Goal: Task Accomplishment & Management: Manage account settings

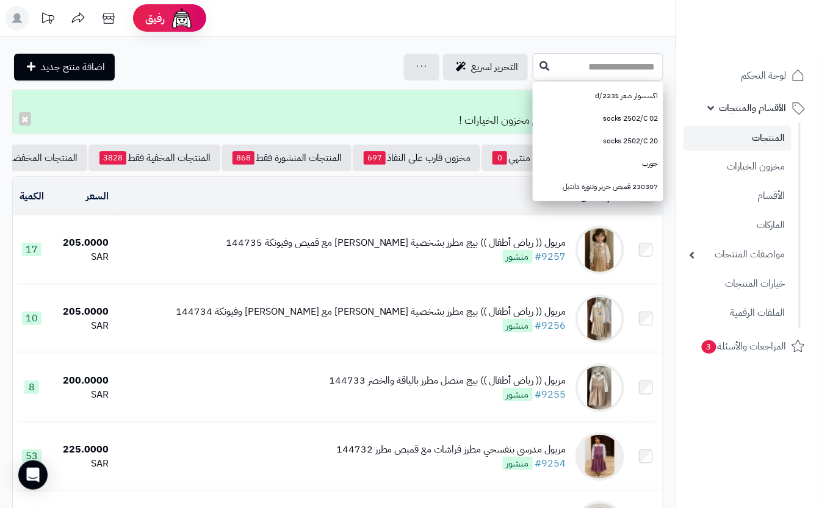
click at [379, 264] on div "مريول (( رياض أطفال )) بيج مطرز بشخصية [PERSON_NAME] مع قميص وفيونكة 144735 #92…" at bounding box center [396, 250] width 341 height 28
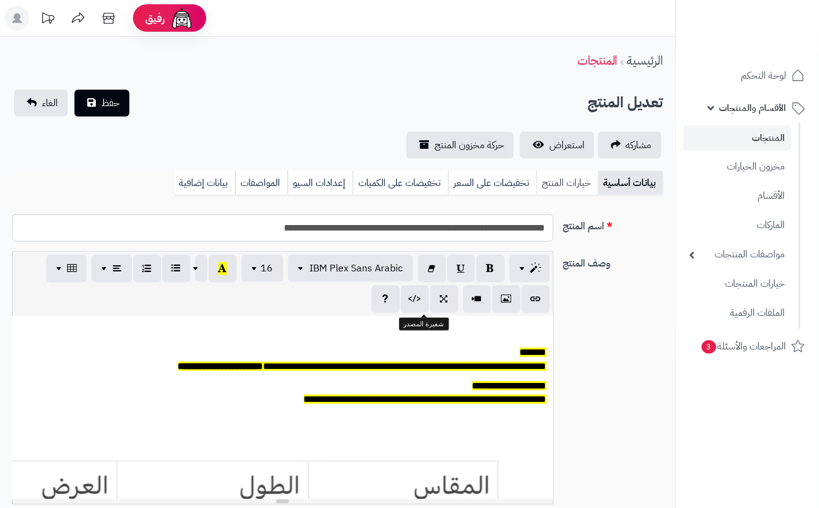
click at [570, 179] on link "خيارات المنتج" at bounding box center [568, 183] width 62 height 24
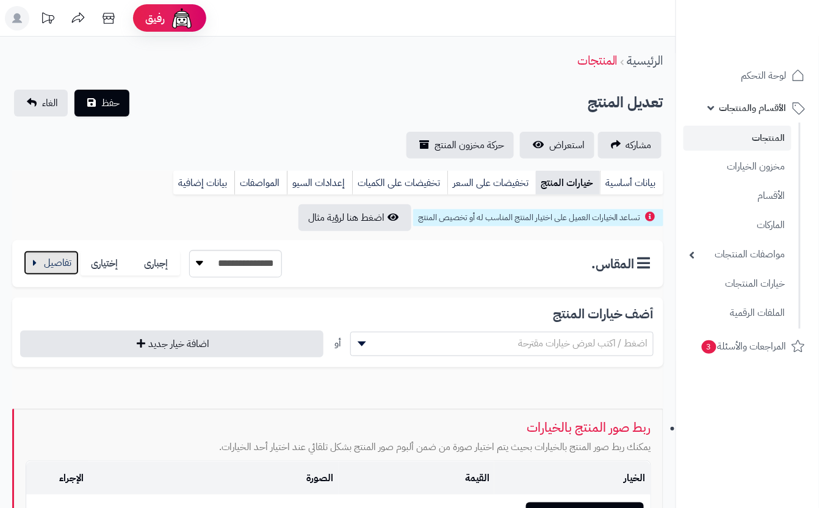
click at [57, 259] on button "button" at bounding box center [51, 263] width 55 height 24
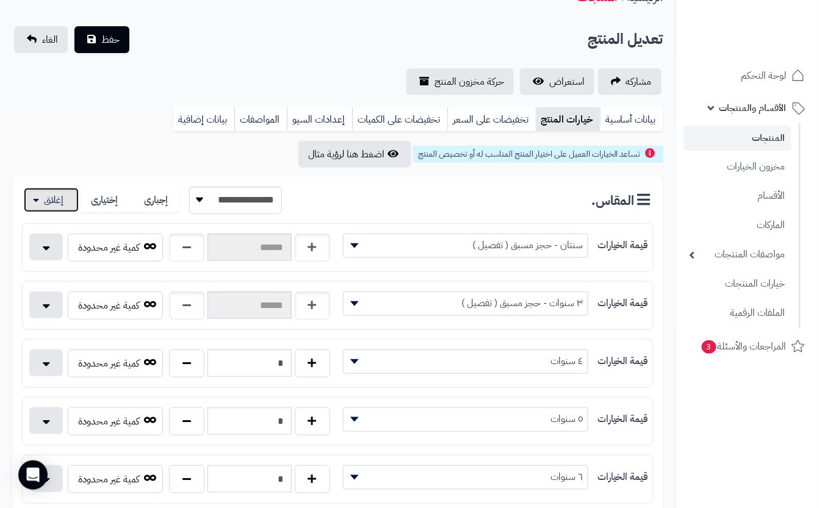
scroll to position [81, 0]
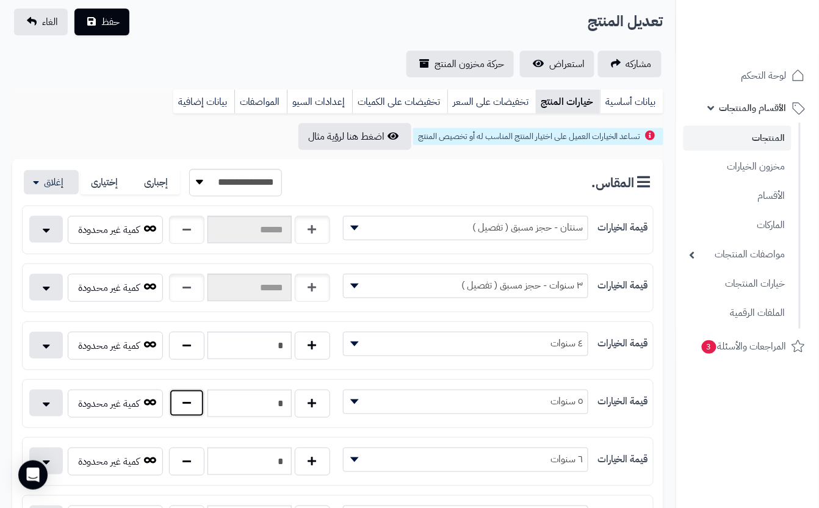
click at [197, 410] on button "button" at bounding box center [186, 403] width 35 height 28
type input "*"
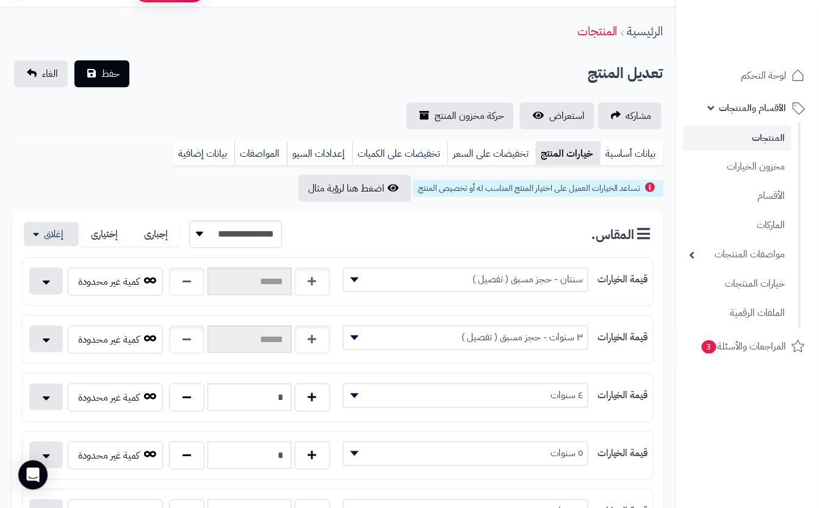
scroll to position [0, 0]
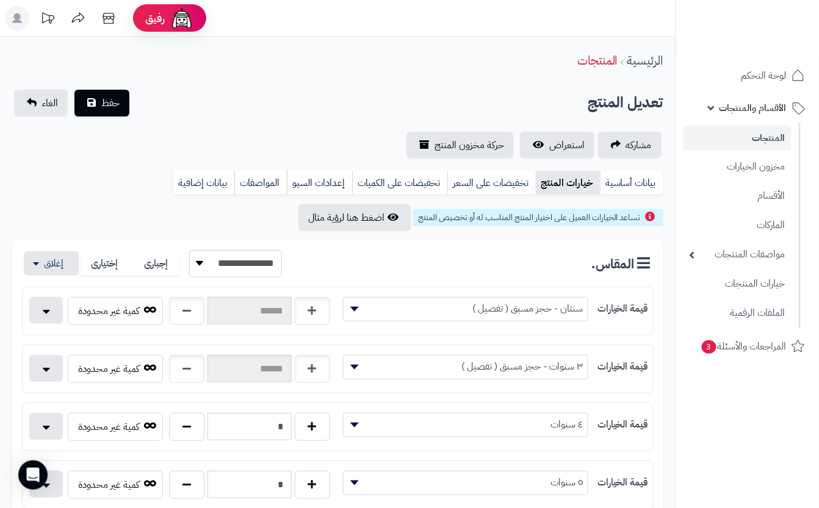
click at [211, 128] on div "**********" at bounding box center [338, 124] width 676 height 69
click at [110, 113] on button "حفظ" at bounding box center [101, 102] width 55 height 27
